Goal: Use online tool/utility: Utilize a website feature to perform a specific function

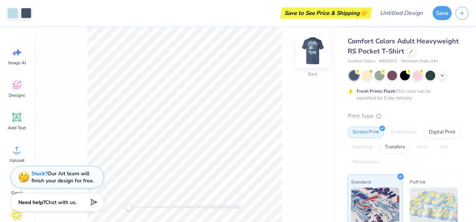
click at [309, 55] on img at bounding box center [313, 51] width 30 height 30
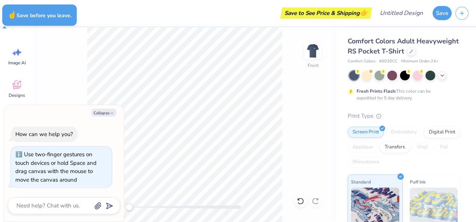
type textarea "x"
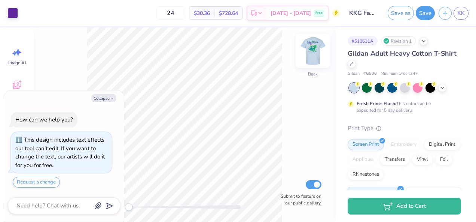
click at [318, 55] on img at bounding box center [313, 51] width 30 height 30
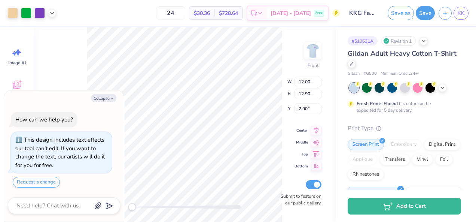
click at [67, 74] on div "Front W 12.00 12.00 " H 12.90 12.90 " Y 2.90 2.90 " Center Middle Top Bottom Su…" at bounding box center [185, 124] width 302 height 195
click at [66, 60] on div "Front Submit to feature on our public gallery." at bounding box center [185, 124] width 302 height 195
click at [112, 96] on button "Collapse" at bounding box center [103, 98] width 25 height 8
type textarea "x"
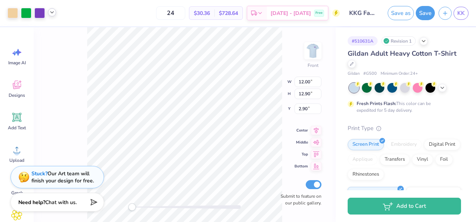
click at [51, 12] on polyline at bounding box center [51, 12] width 3 height 1
click at [51, 12] on icon at bounding box center [52, 12] width 6 height 6
click at [40, 12] on div at bounding box center [39, 12] width 10 height 10
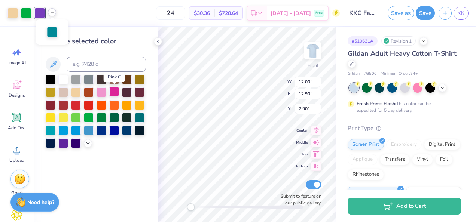
click at [116, 93] on div at bounding box center [114, 92] width 10 height 10
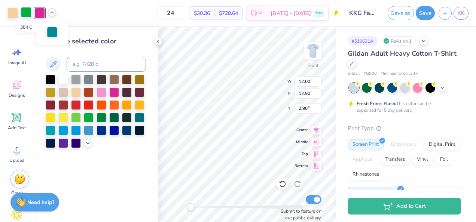
click at [25, 8] on div at bounding box center [26, 12] width 10 height 10
click at [62, 131] on div at bounding box center [63, 130] width 10 height 10
click at [54, 35] on div at bounding box center [52, 31] width 10 height 10
click at [138, 103] on div at bounding box center [140, 104] width 10 height 10
click at [104, 119] on div at bounding box center [101, 117] width 10 height 10
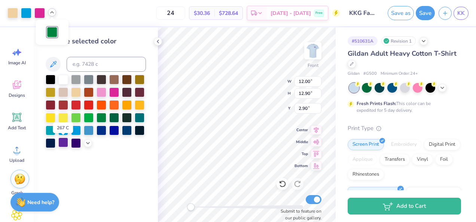
click at [61, 144] on div at bounding box center [63, 143] width 10 height 10
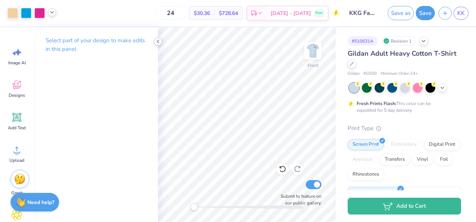
click at [160, 40] on icon at bounding box center [158, 42] width 6 height 6
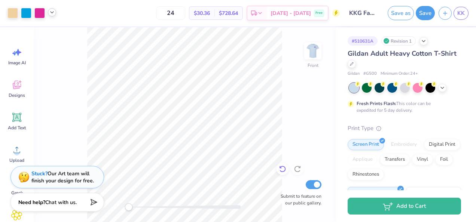
click at [284, 171] on icon at bounding box center [282, 168] width 7 height 7
